Goal: Check status: Check status

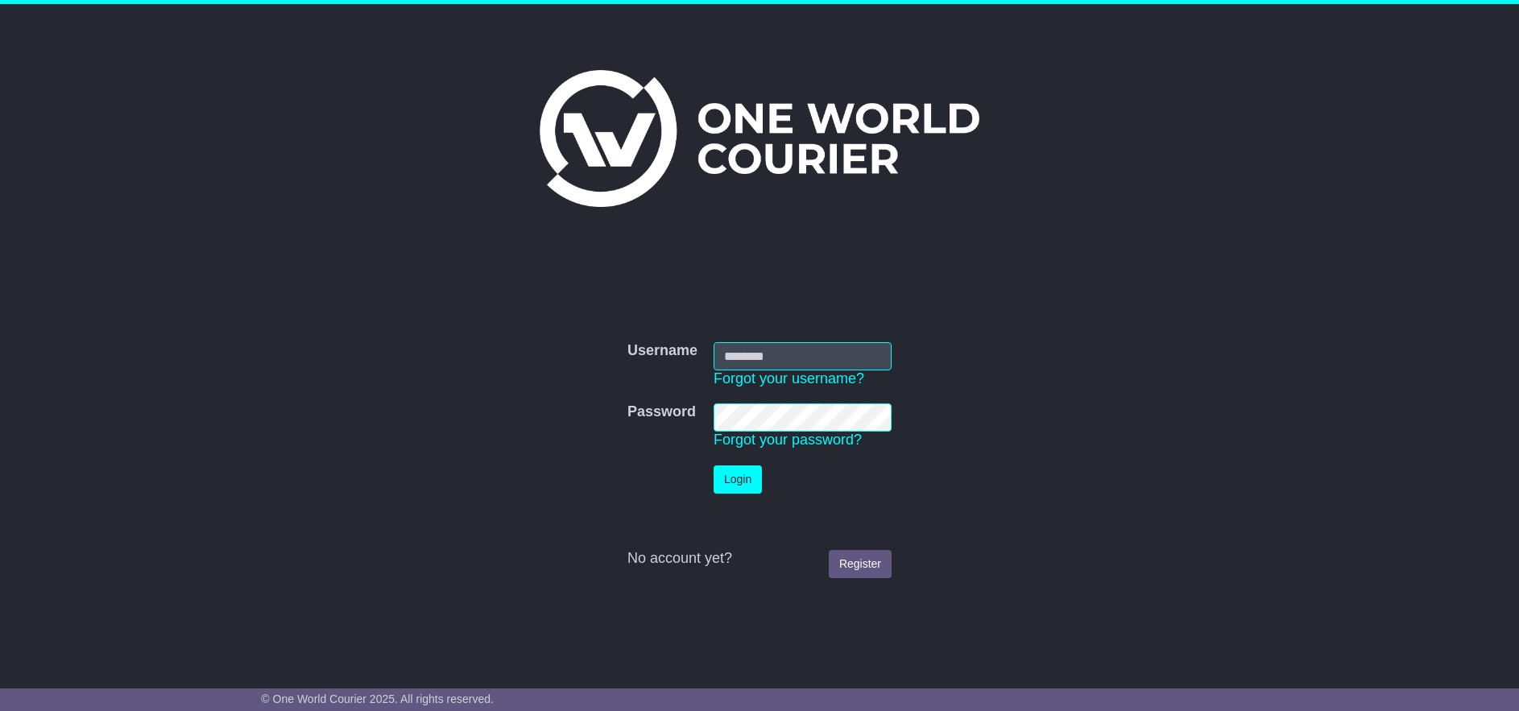
type input "******"
click at [735, 485] on button "Login" at bounding box center [738, 480] width 48 height 28
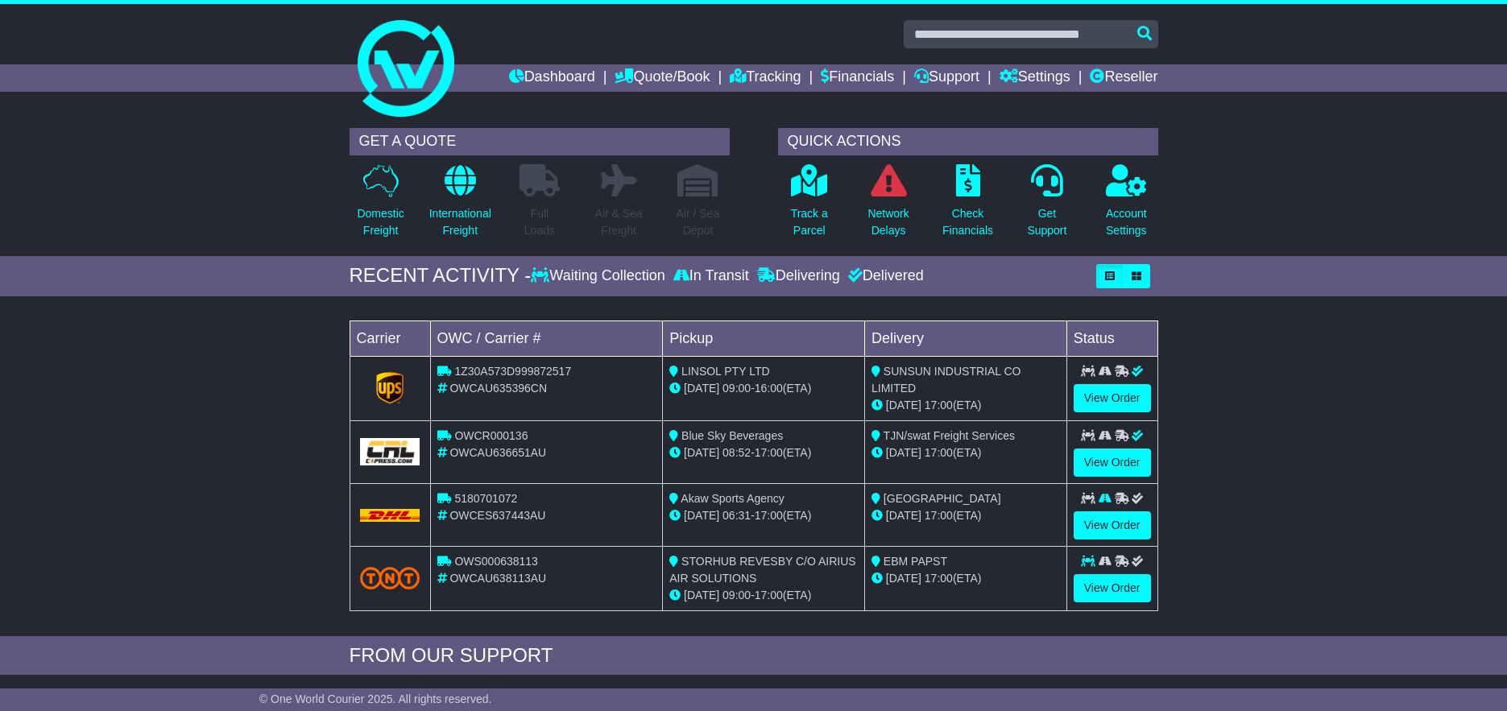
click at [836, 216] on div "Track a Parcel" at bounding box center [809, 206] width 79 height 85
click at [824, 220] on p "Track a Parcel" at bounding box center [809, 222] width 37 height 34
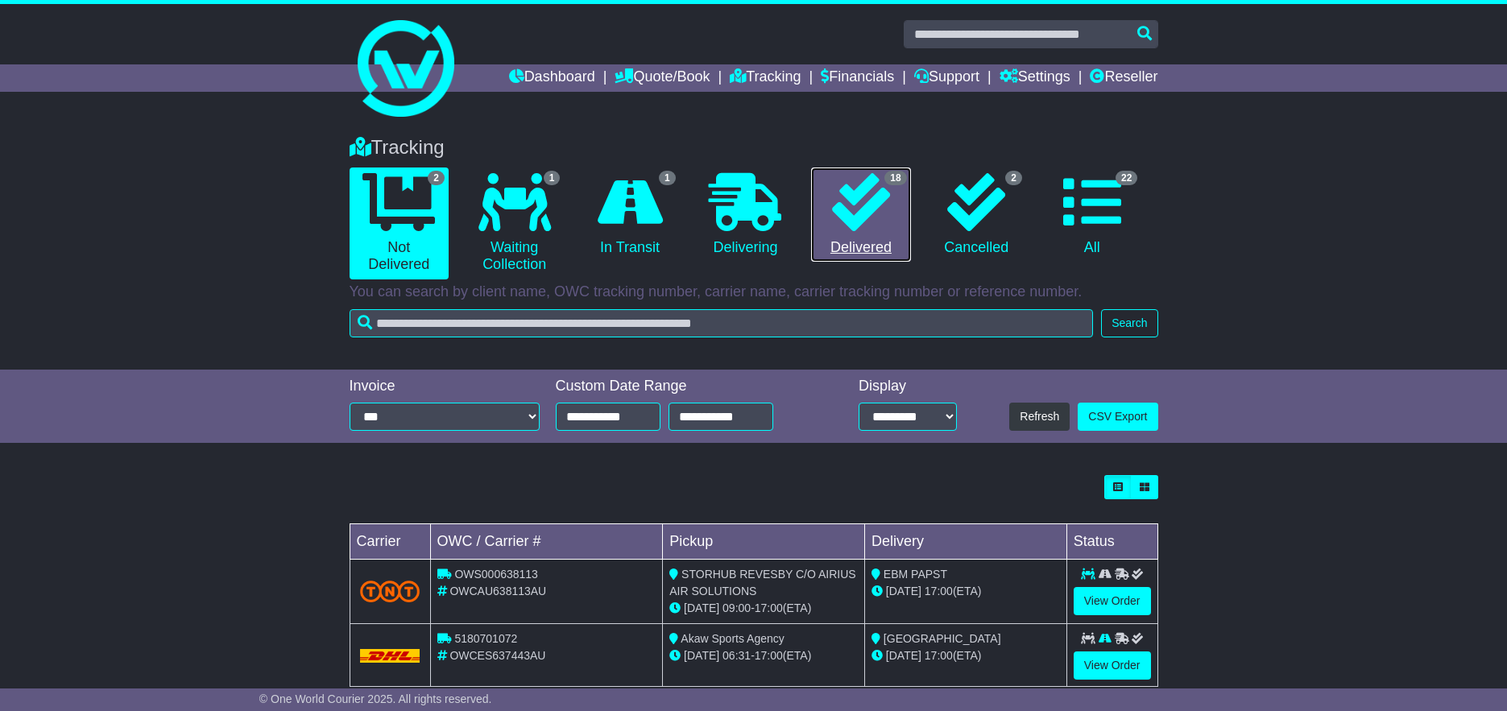
click at [886, 221] on icon at bounding box center [861, 202] width 58 height 58
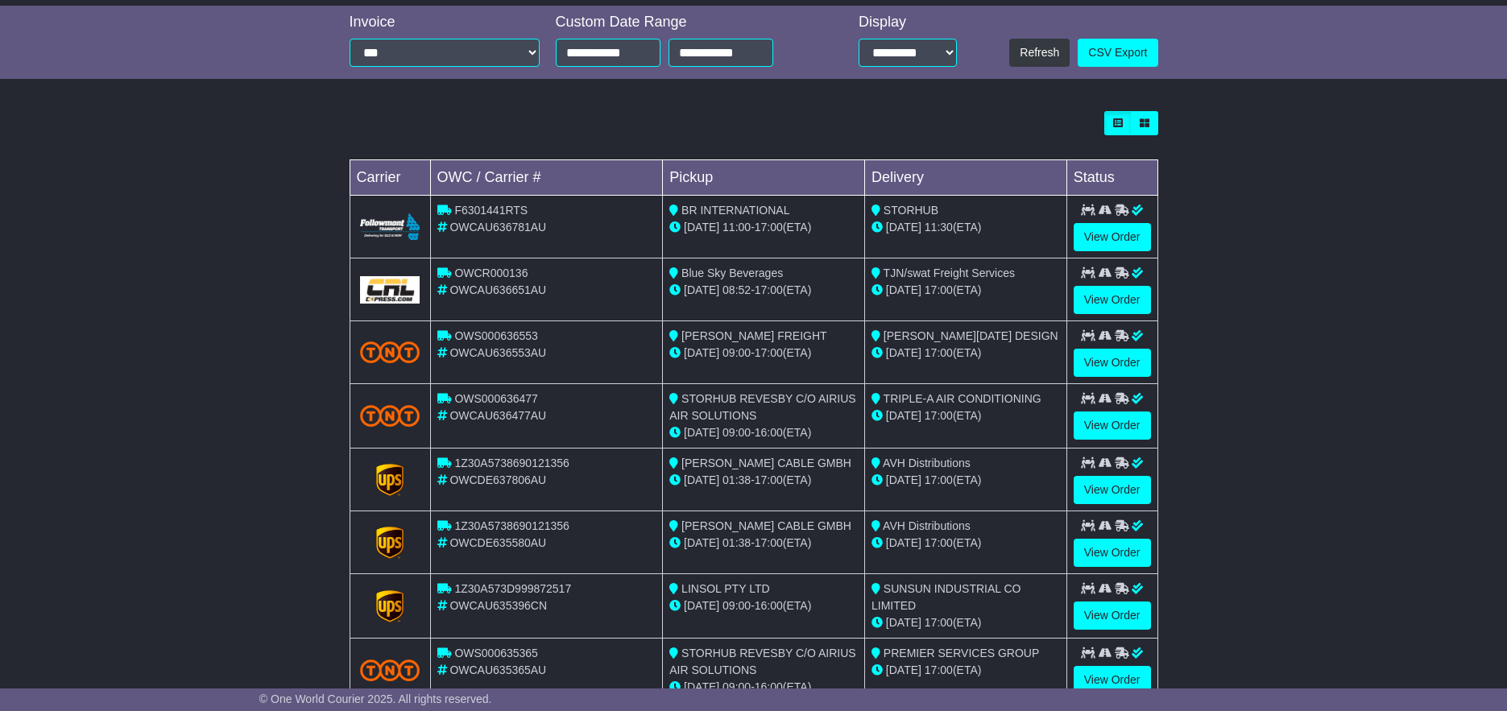
scroll to position [403, 0]
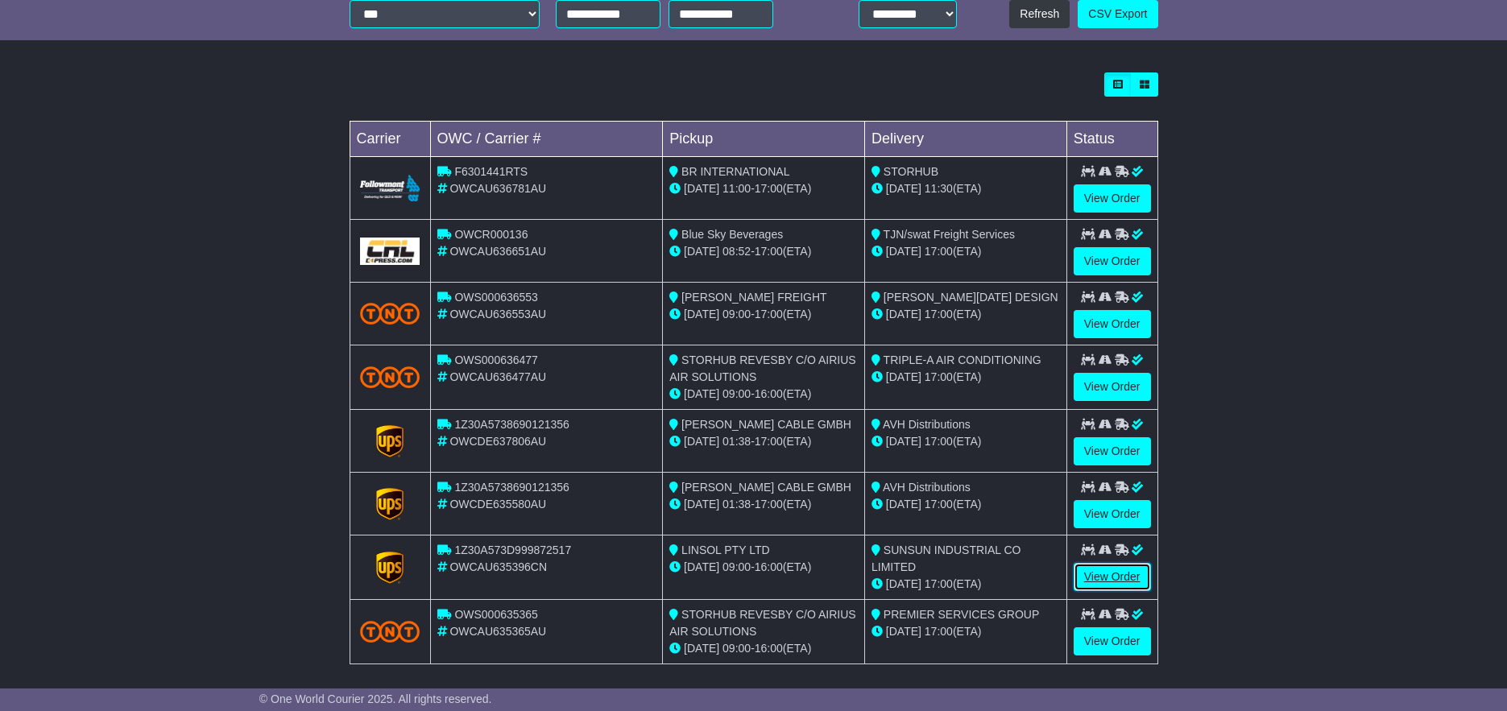
click at [1110, 573] on link "View Order" at bounding box center [1112, 577] width 77 height 28
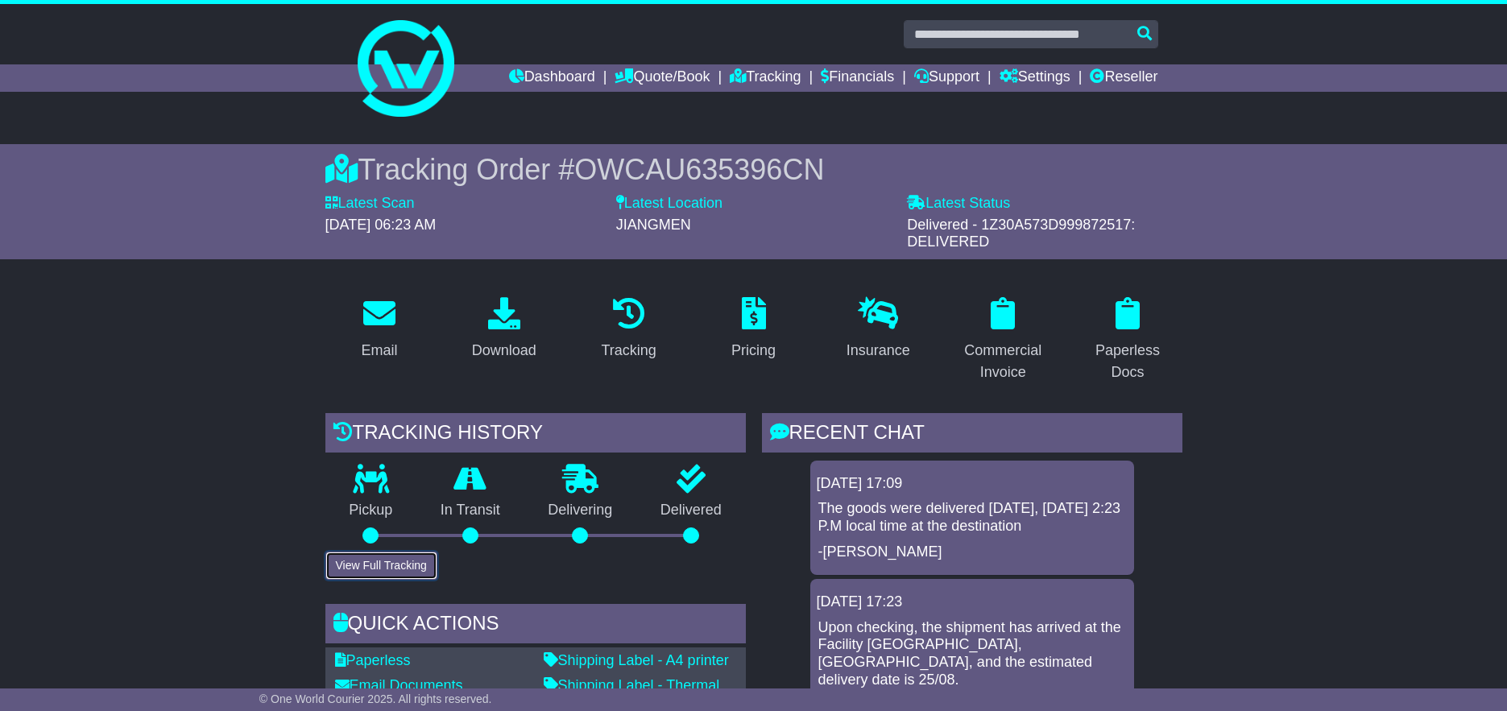
click at [415, 557] on button "View Full Tracking" at bounding box center [381, 566] width 112 height 28
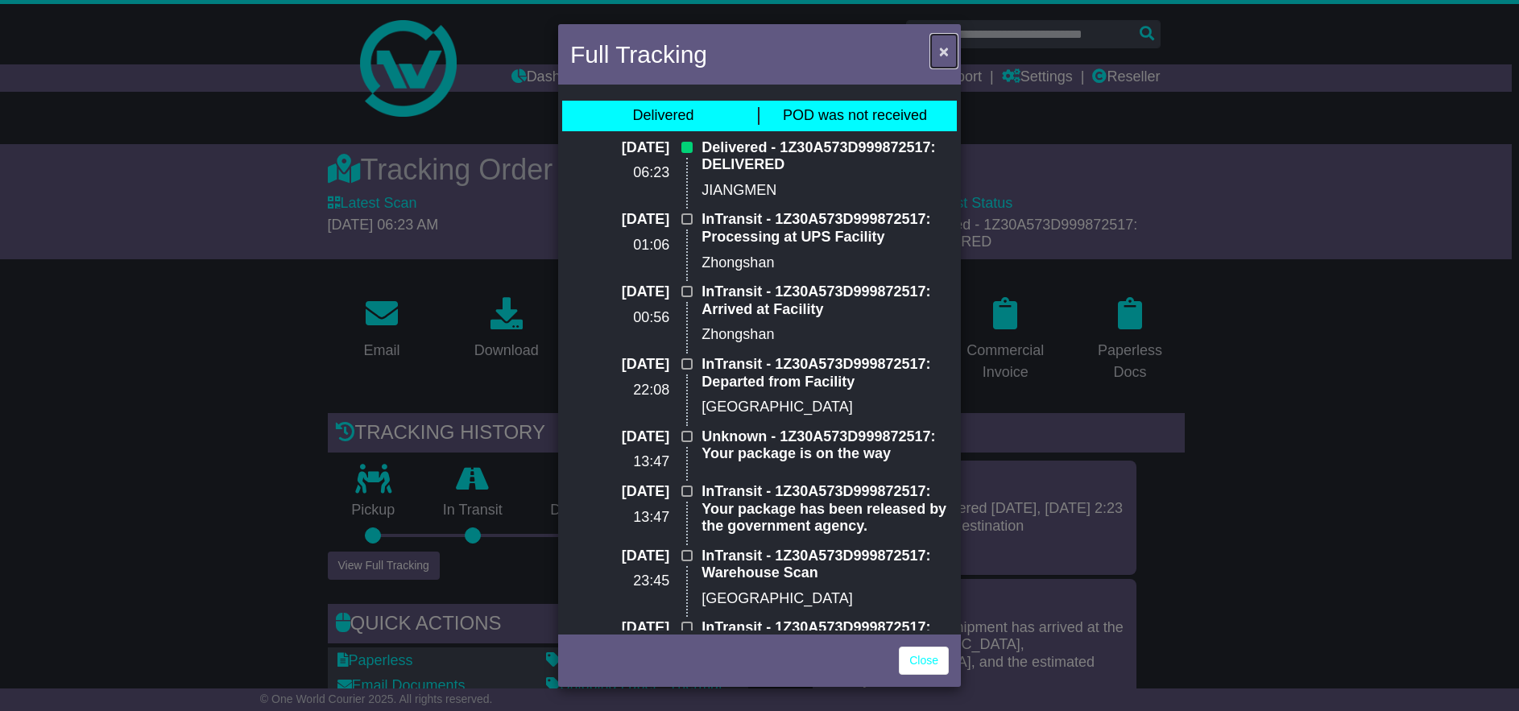
click at [946, 47] on span "×" at bounding box center [944, 51] width 10 height 19
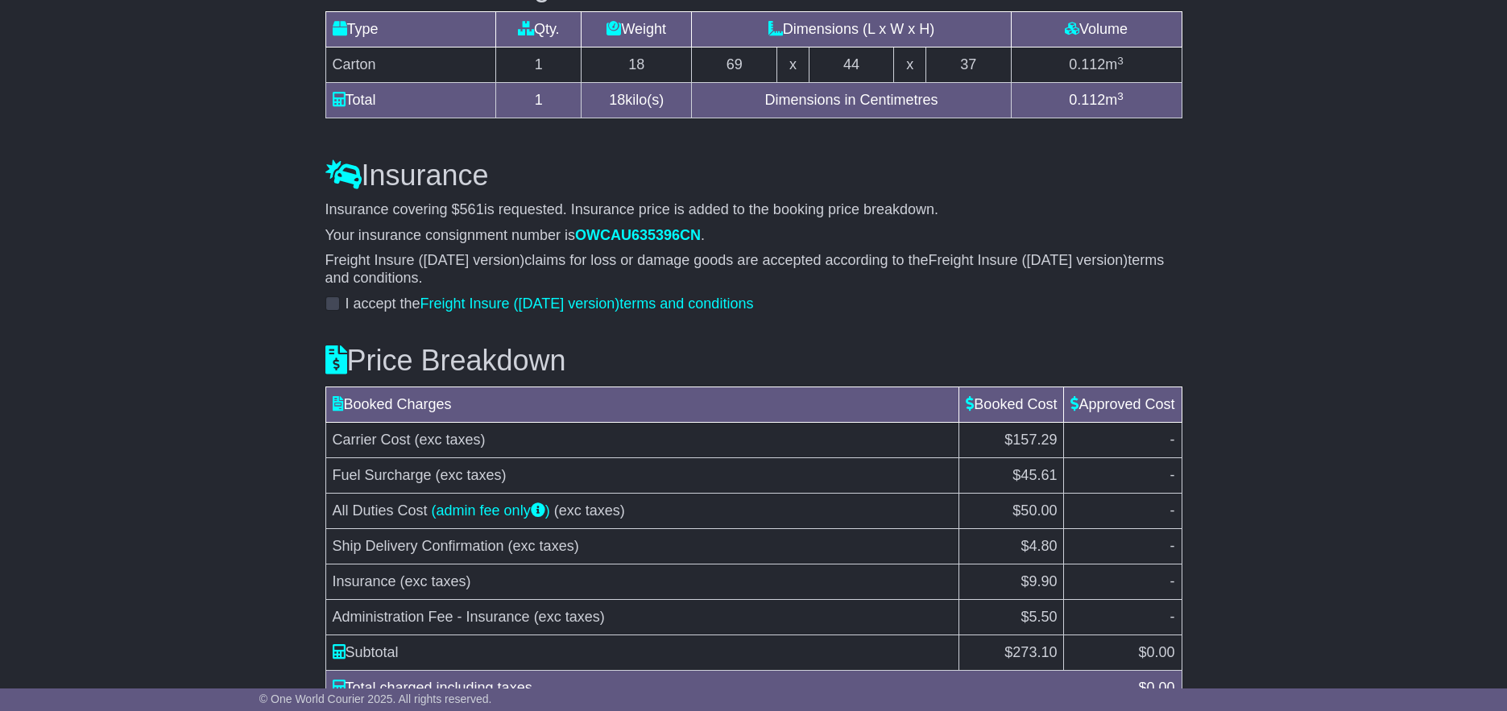
scroll to position [1630, 0]
